Goal: Navigation & Orientation: Understand site structure

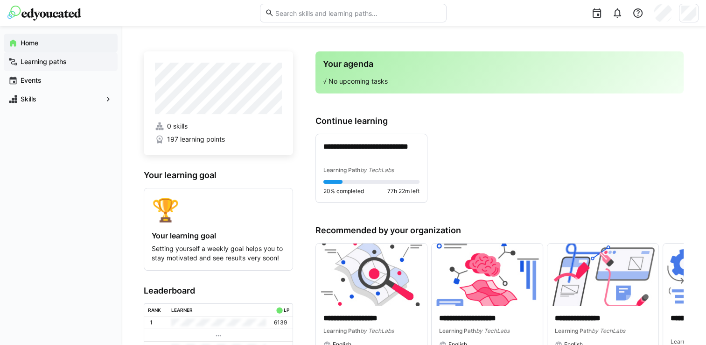
click at [48, 67] on div "Learning paths" at bounding box center [61, 61] width 114 height 19
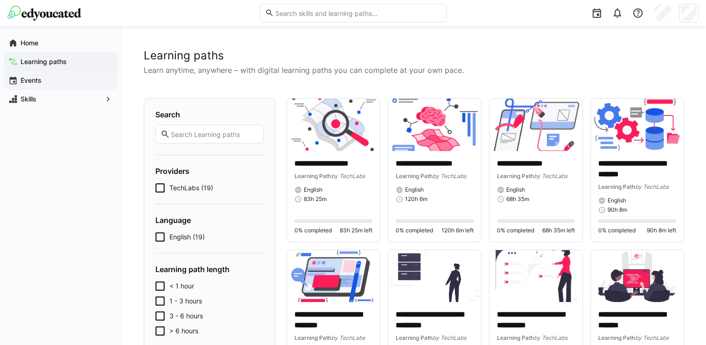
click at [45, 89] on div "Events" at bounding box center [61, 80] width 114 height 19
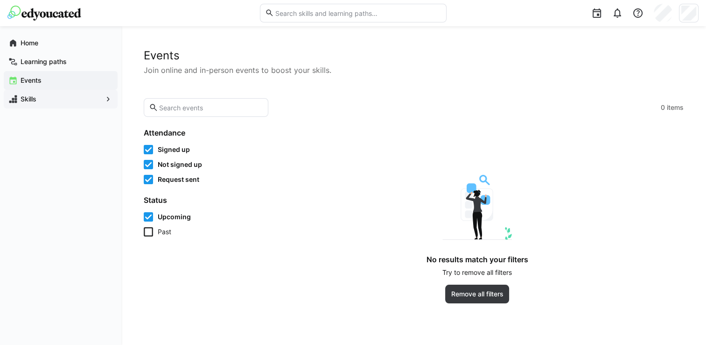
click at [0, 0] on app-navigation-label "Skills" at bounding box center [0, 0] width 0 height 0
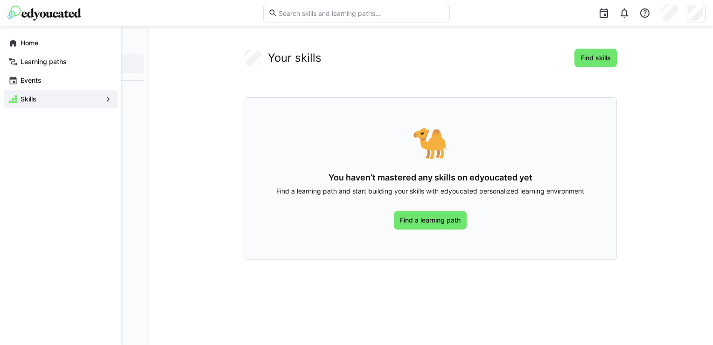
click at [19, 48] on div "Home" at bounding box center [61, 43] width 114 height 19
